Goal: Task Accomplishment & Management: Manage account settings

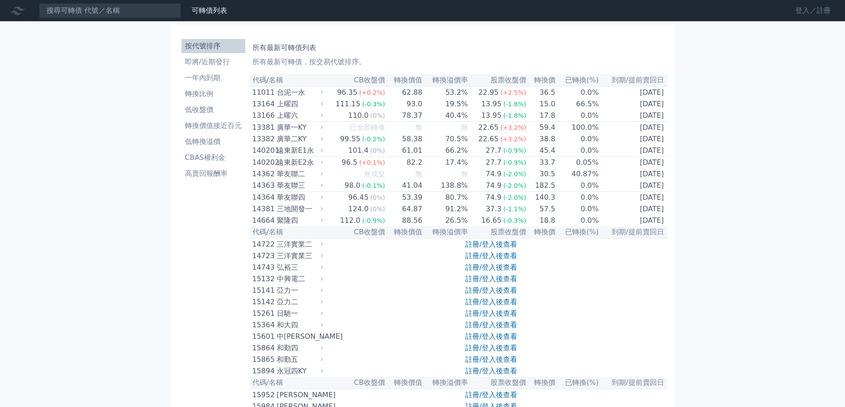
click at [801, 11] on link "登入／註冊" at bounding box center [813, 11] width 50 height 14
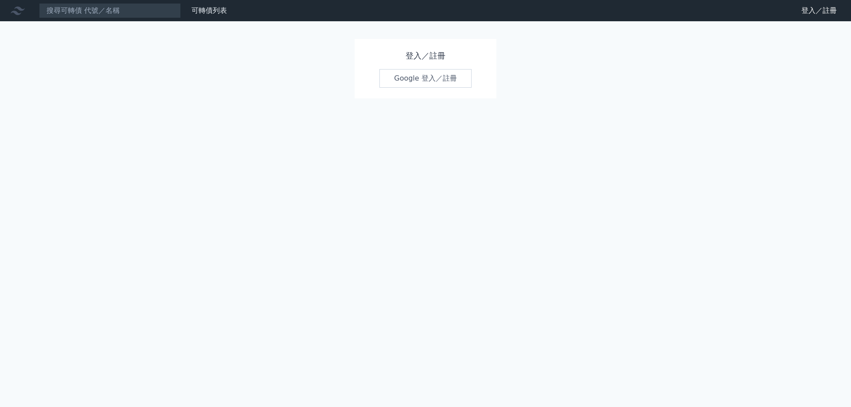
click at [423, 81] on link "Google 登入／註冊" at bounding box center [426, 78] width 92 height 19
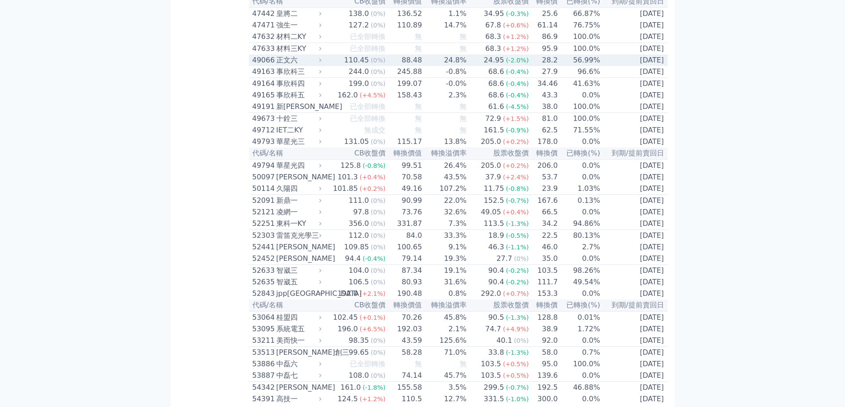
scroll to position [2661, 0]
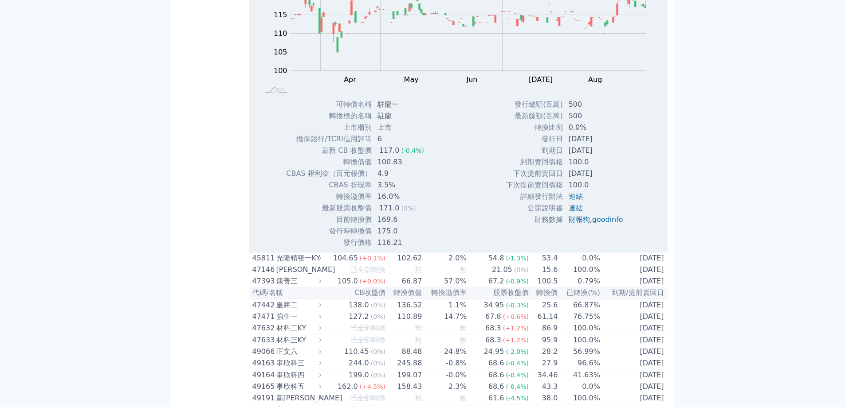
scroll to position [2749, 0]
